Goal: Task Accomplishment & Management: Manage account settings

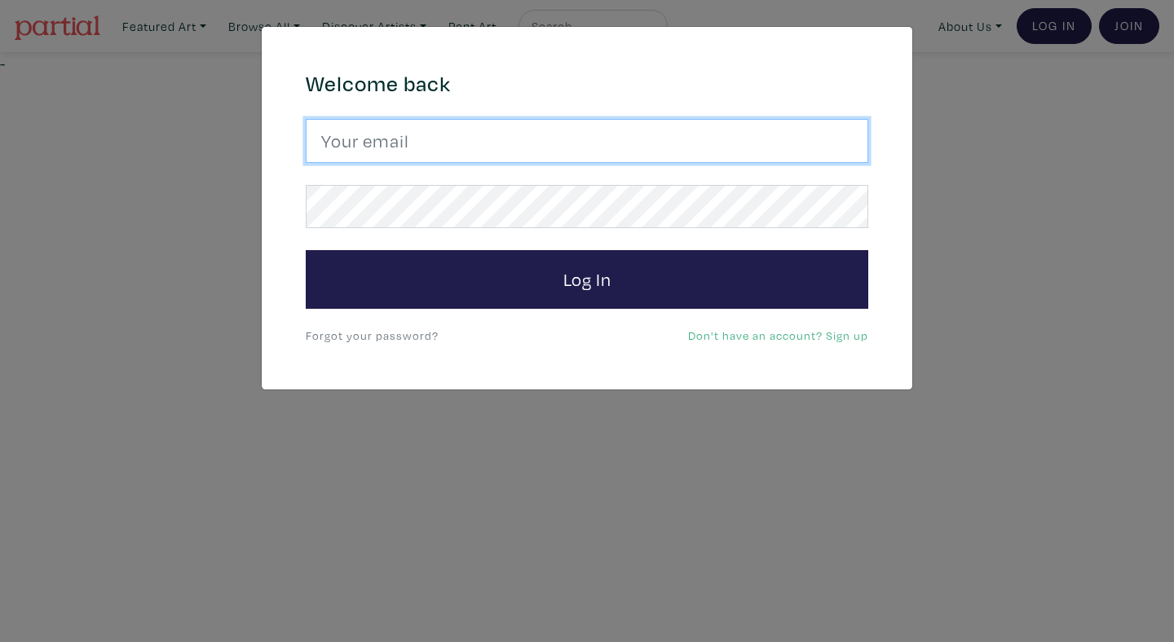
click at [482, 134] on input "email" at bounding box center [587, 141] width 562 height 44
type input "anoomub45@gmail.com"
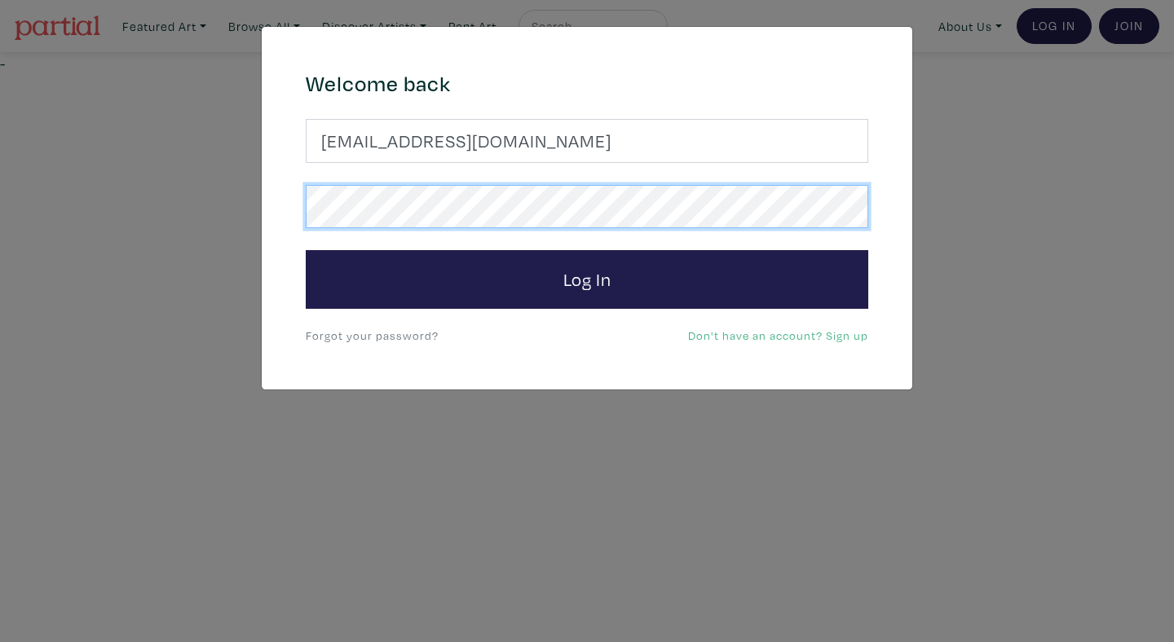
click at [306, 250] on button "Log In" at bounding box center [587, 279] width 562 height 59
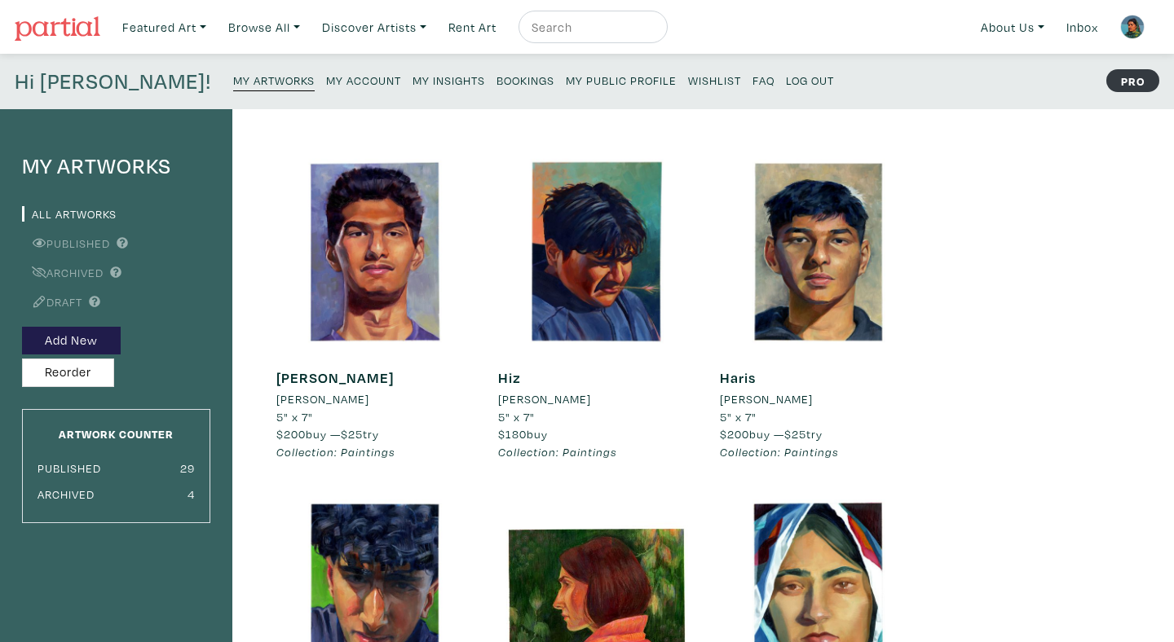
click at [412, 74] on small "My Insights" at bounding box center [448, 80] width 73 height 15
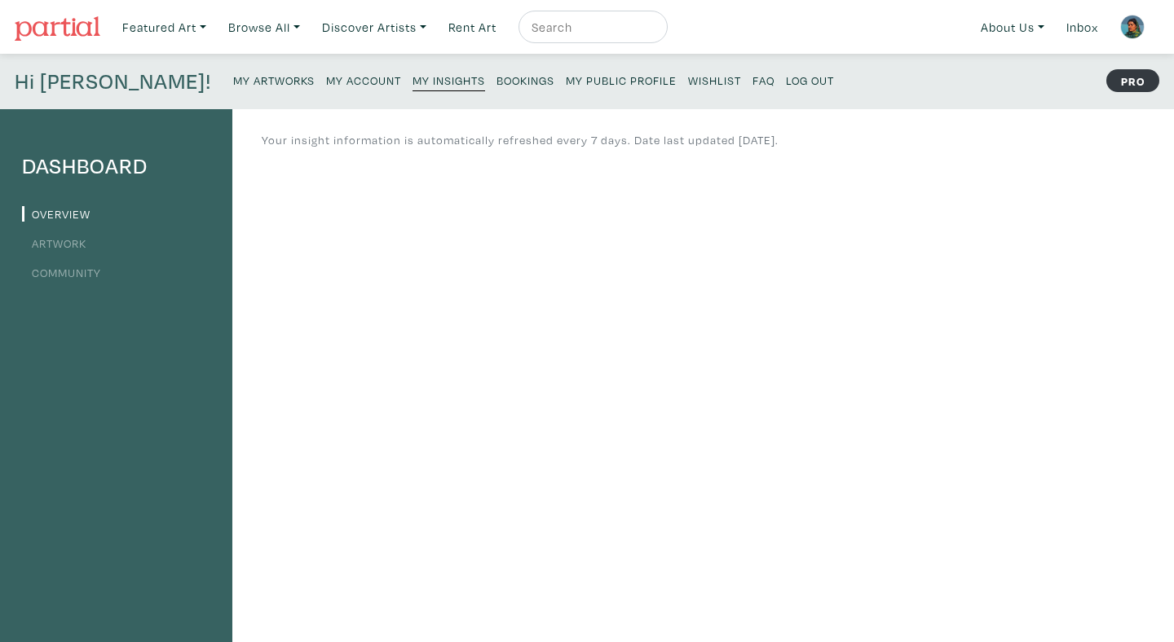
click at [496, 80] on small "Bookings" at bounding box center [525, 80] width 58 height 15
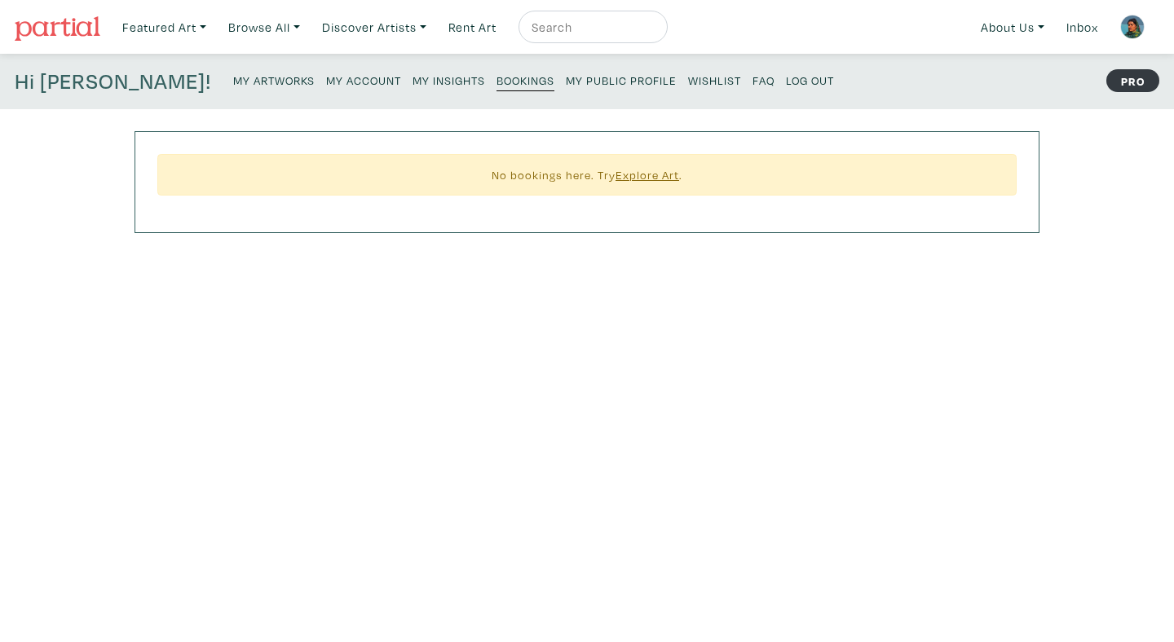
click at [566, 82] on small "My Public Profile" at bounding box center [621, 80] width 111 height 15
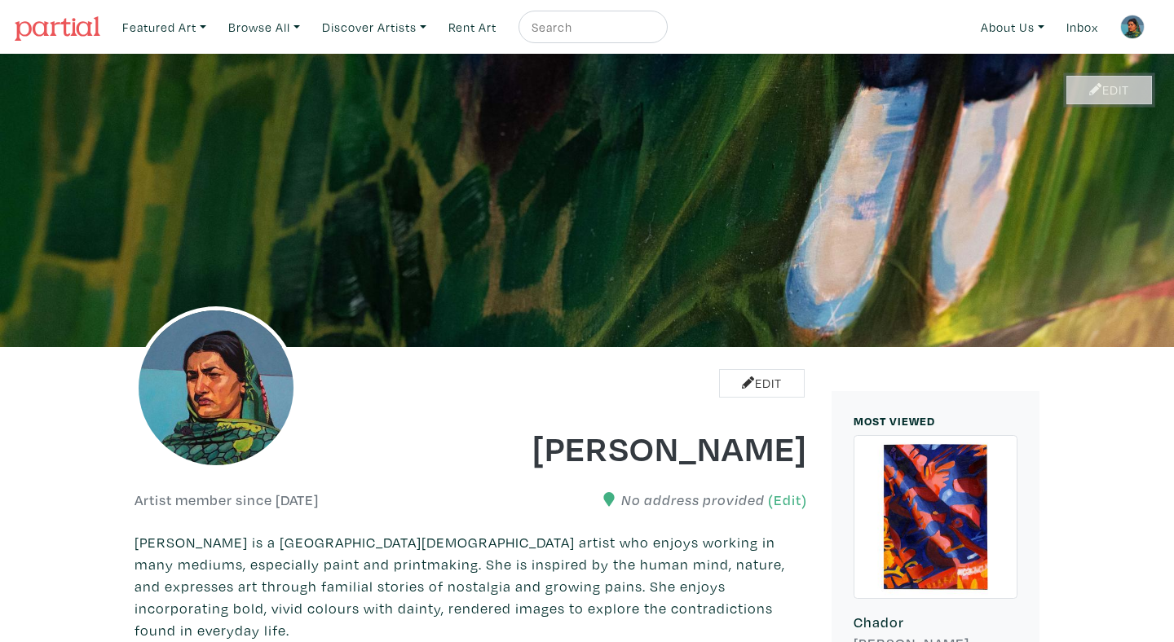
click at [1112, 86] on link "Edit" at bounding box center [1109, 90] width 86 height 29
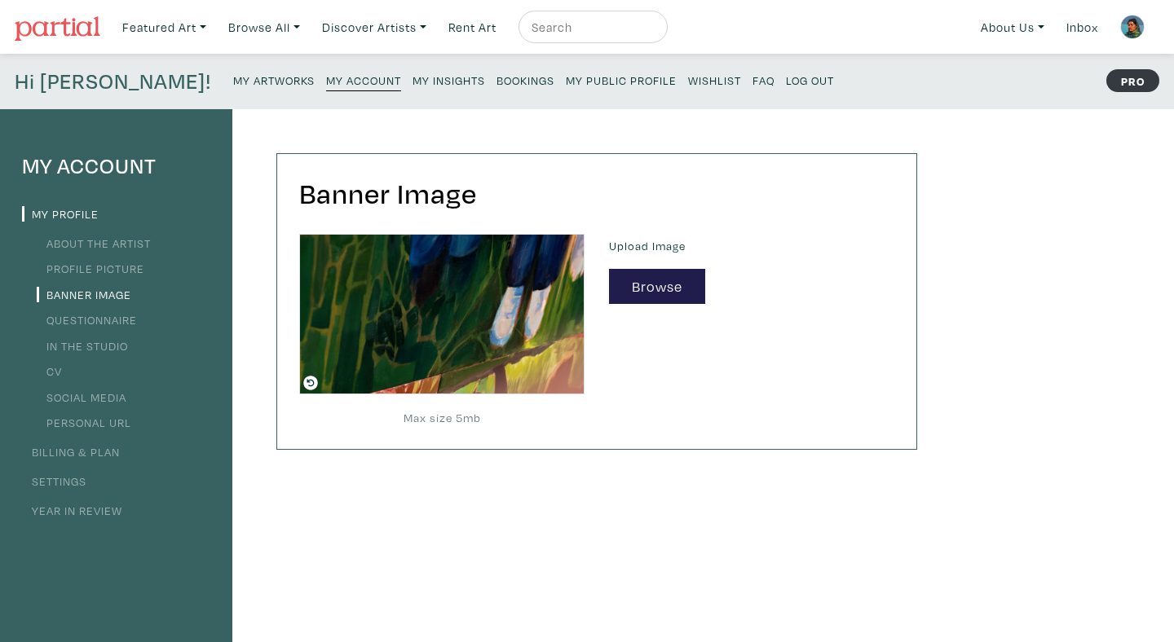
click at [233, 85] on small "My Artworks" at bounding box center [274, 80] width 82 height 15
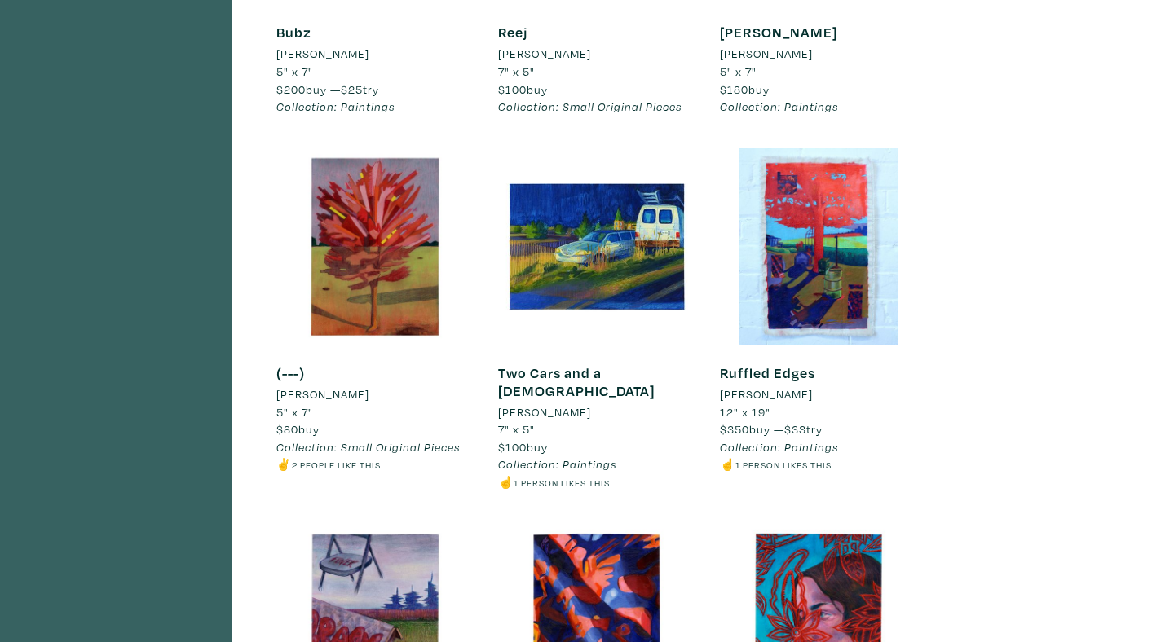
scroll to position [820, 0]
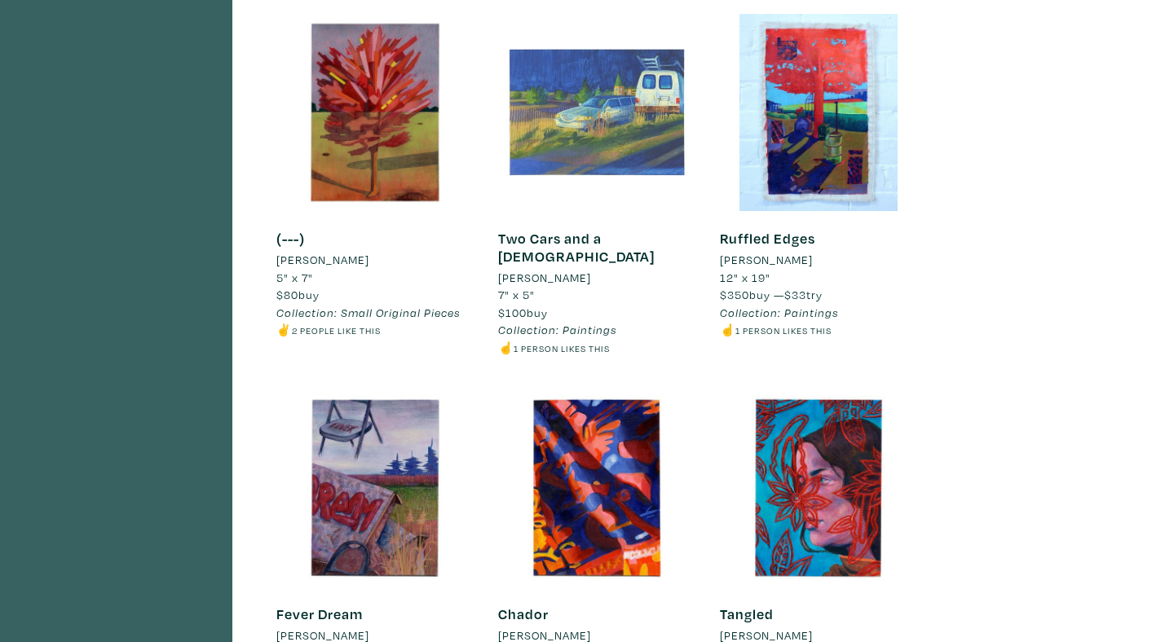
click at [519, 182] on div at bounding box center [596, 112] width 197 height 197
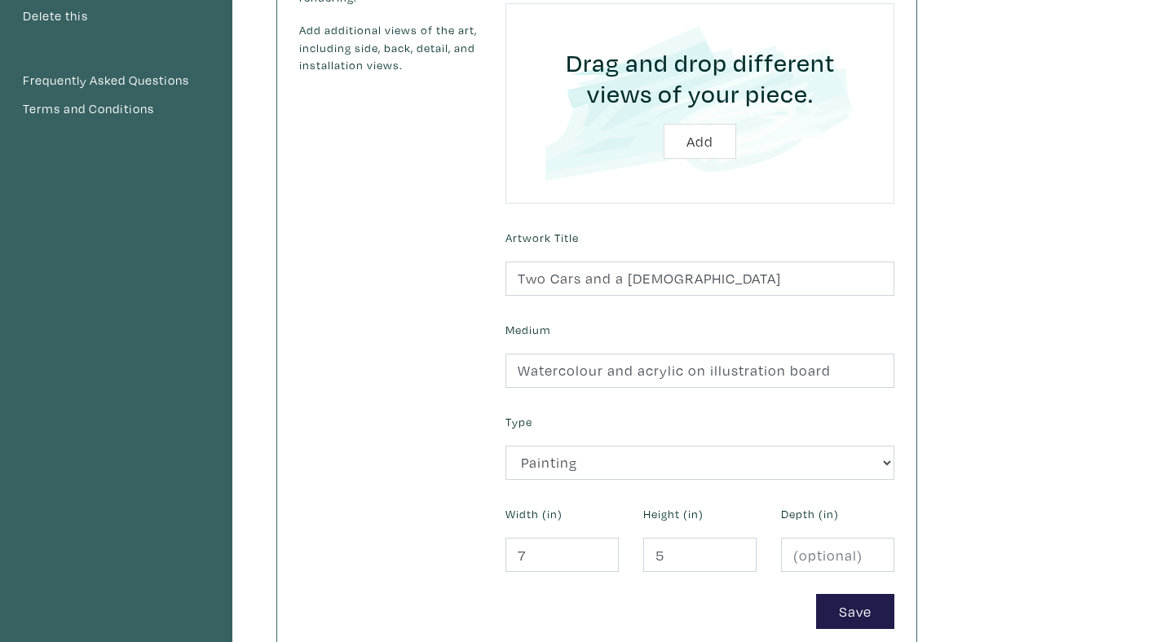
scroll to position [483, 0]
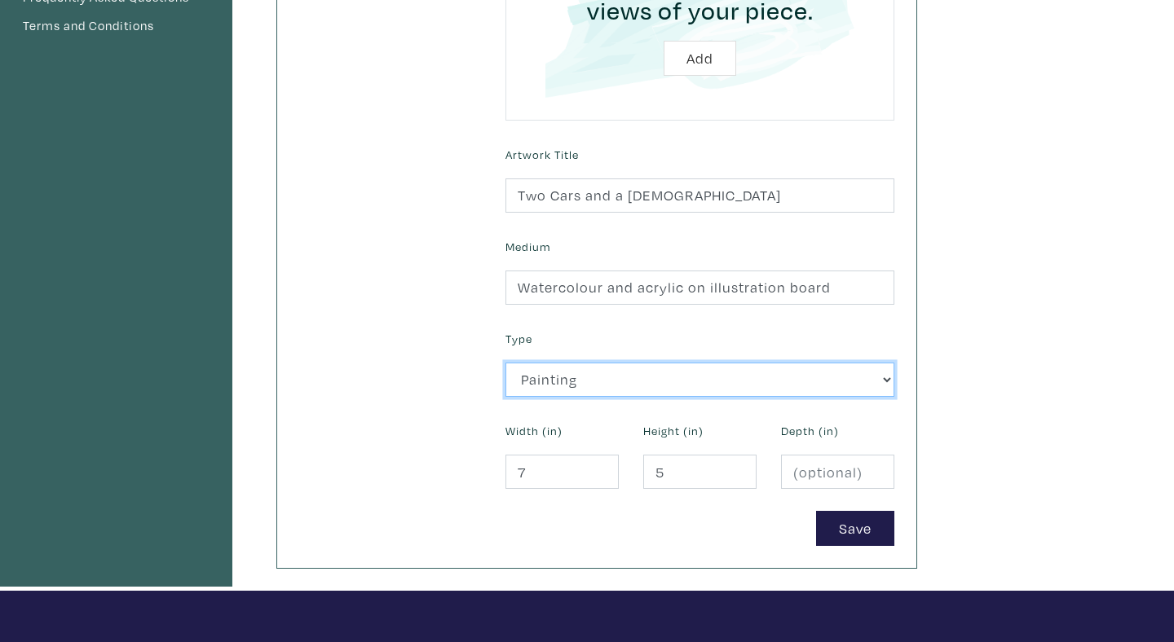
click at [621, 377] on select "2D Works Drawing / Print Painting Photography Sculpture Textile and Fibre Arts" at bounding box center [699, 380] width 389 height 35
click at [505, 363] on select "2D Works Drawing / Print Painting Photography Sculpture Textile and Fibre Arts" at bounding box center [699, 380] width 389 height 35
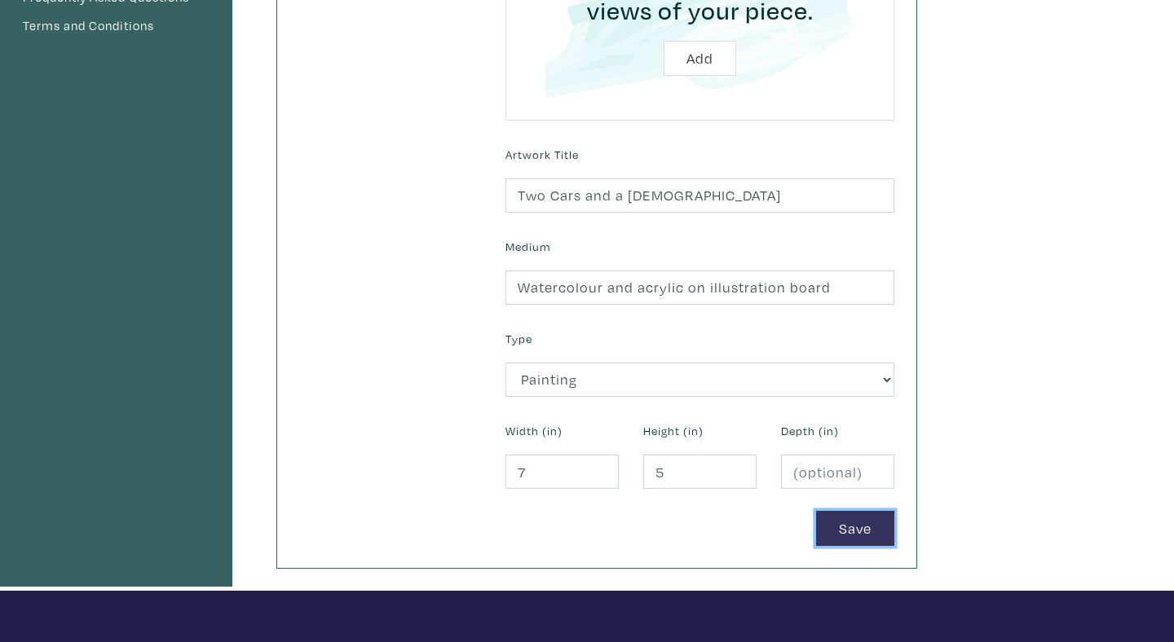
click at [828, 531] on button "Save" at bounding box center [855, 528] width 78 height 35
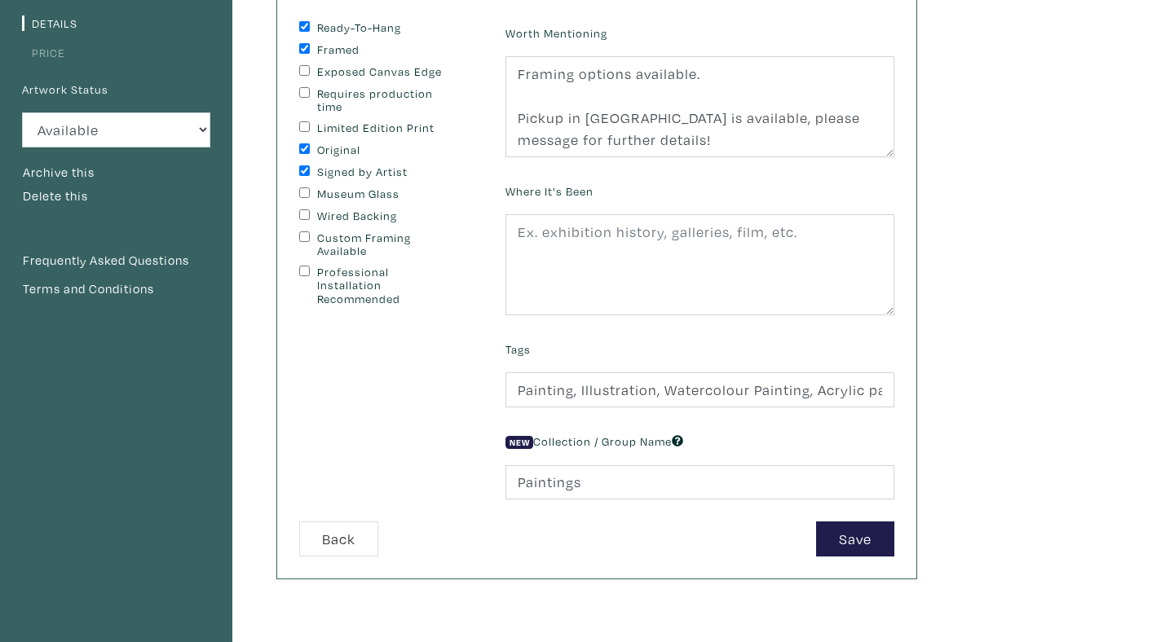
scroll to position [336, 0]
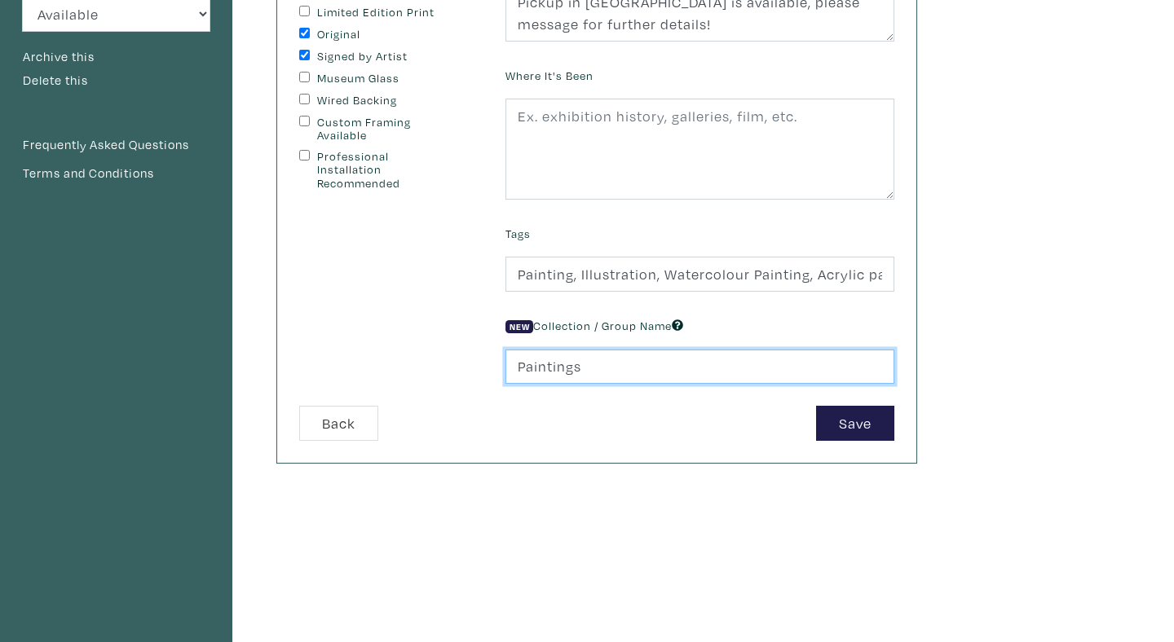
click at [638, 367] on input "Paintings" at bounding box center [699, 367] width 389 height 35
type input "Small Original Pieces"
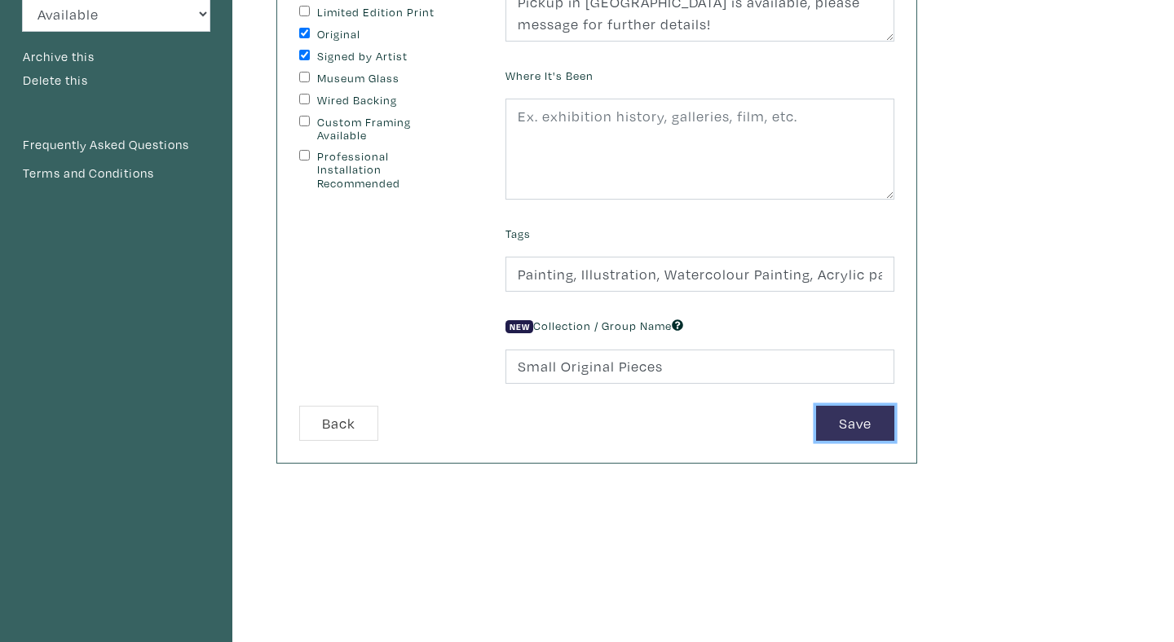
click at [853, 421] on button "Save" at bounding box center [855, 423] width 78 height 35
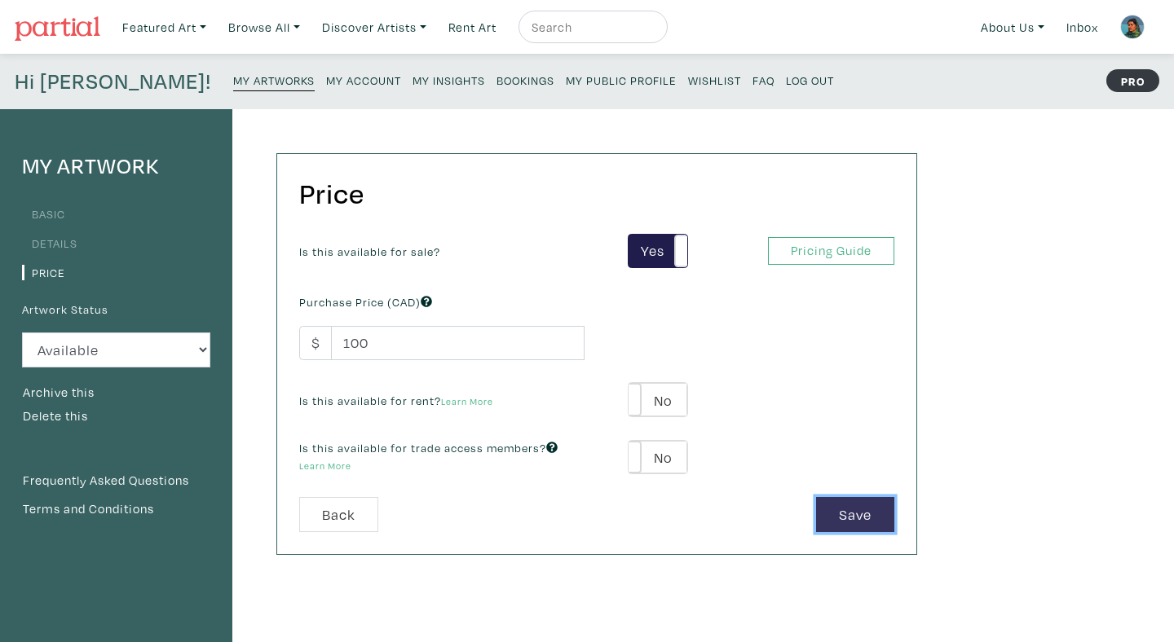
click at [830, 508] on button "Save" at bounding box center [855, 514] width 78 height 35
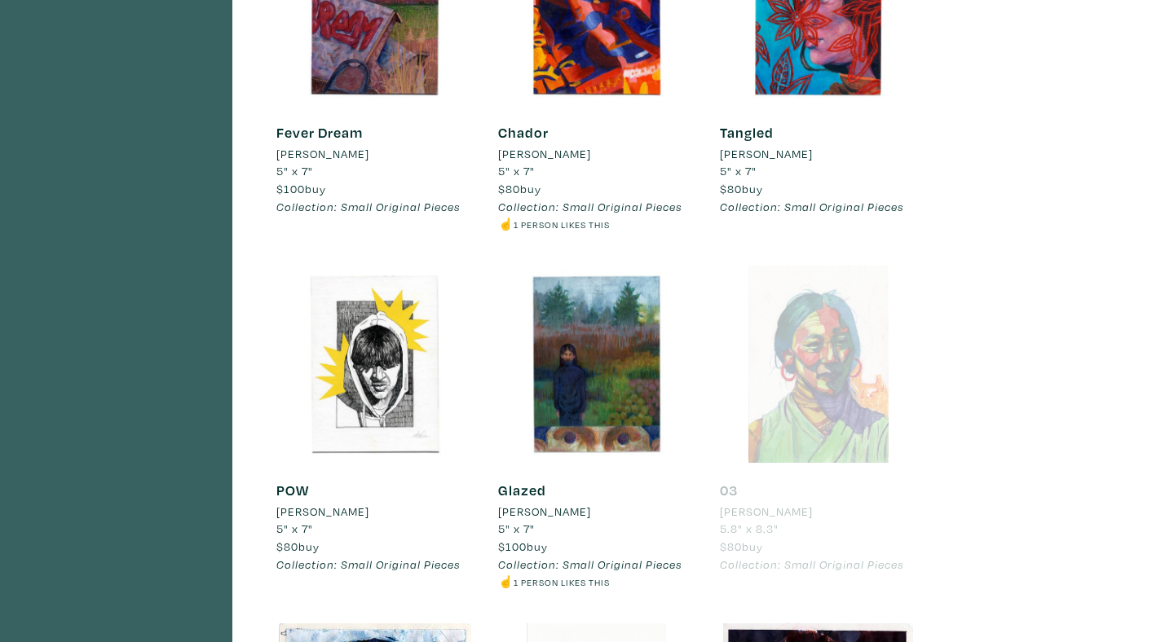
scroll to position [1440, 0]
